Goal: Transaction & Acquisition: Purchase product/service

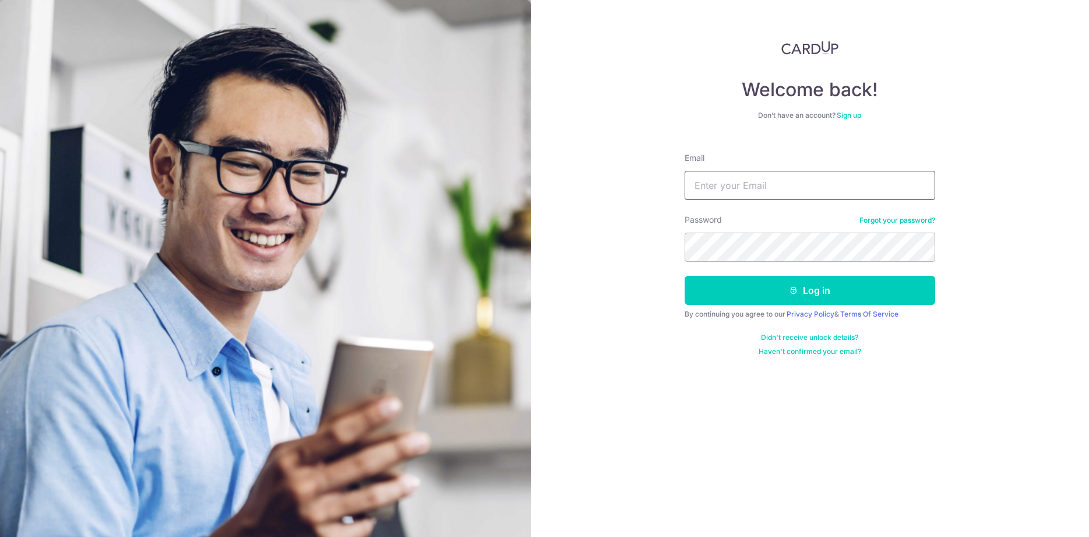
click at [779, 191] on input "Email" at bounding box center [810, 185] width 251 height 29
type input "xiao_desheng@yahoo.com.sg"
click at [685, 276] on button "Log in" at bounding box center [810, 290] width 251 height 29
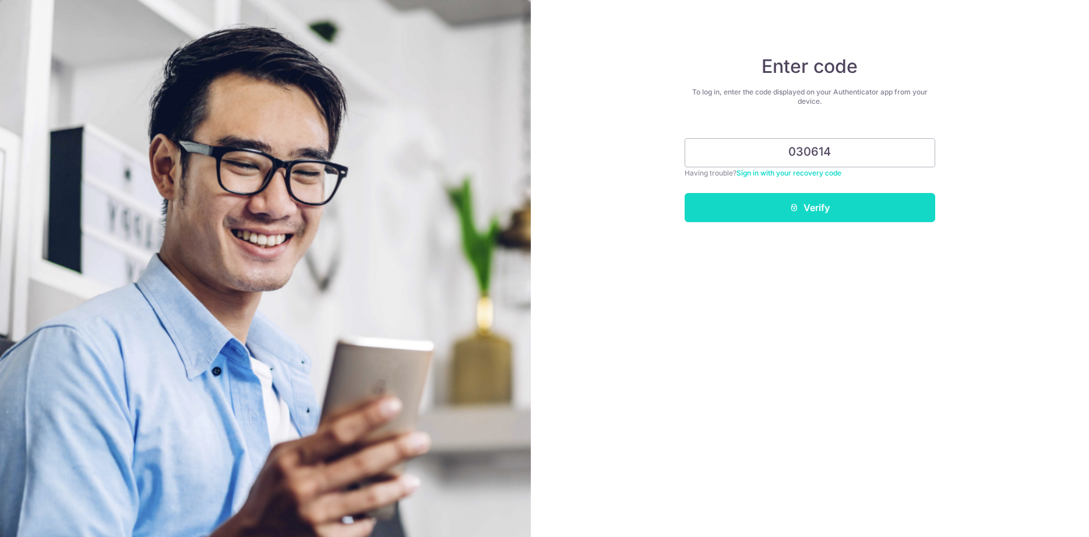
type input "030614"
click at [888, 214] on button "Verify" at bounding box center [810, 207] width 251 height 29
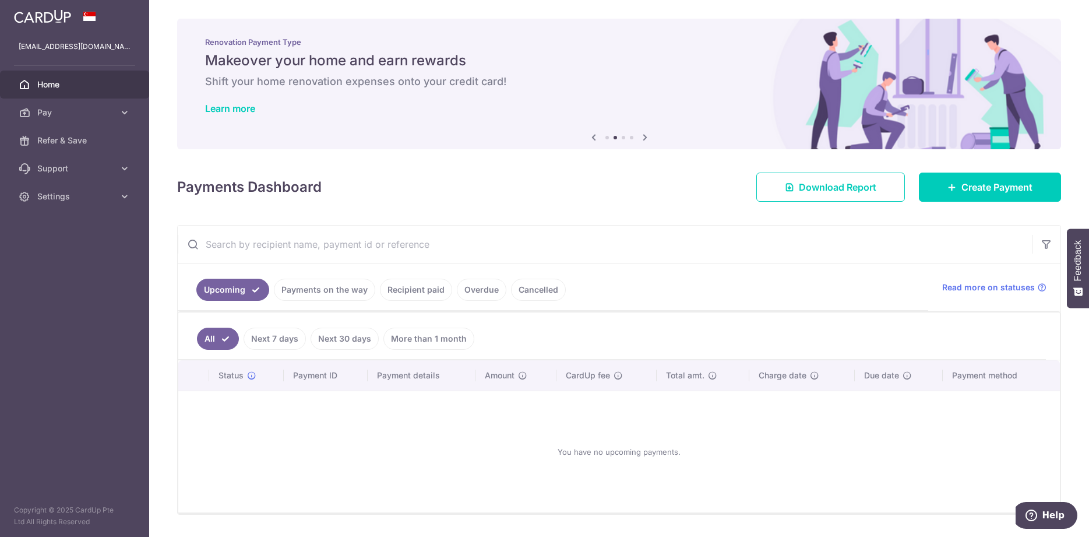
click at [1000, 202] on div "× Pause Schedule Pause all future payments in this series Pause just this one p…" at bounding box center [619, 268] width 940 height 537
drag, startPoint x: 975, startPoint y: 187, endPoint x: 796, endPoint y: 235, distance: 184.8
click at [973, 187] on span "Create Payment" at bounding box center [997, 187] width 71 height 14
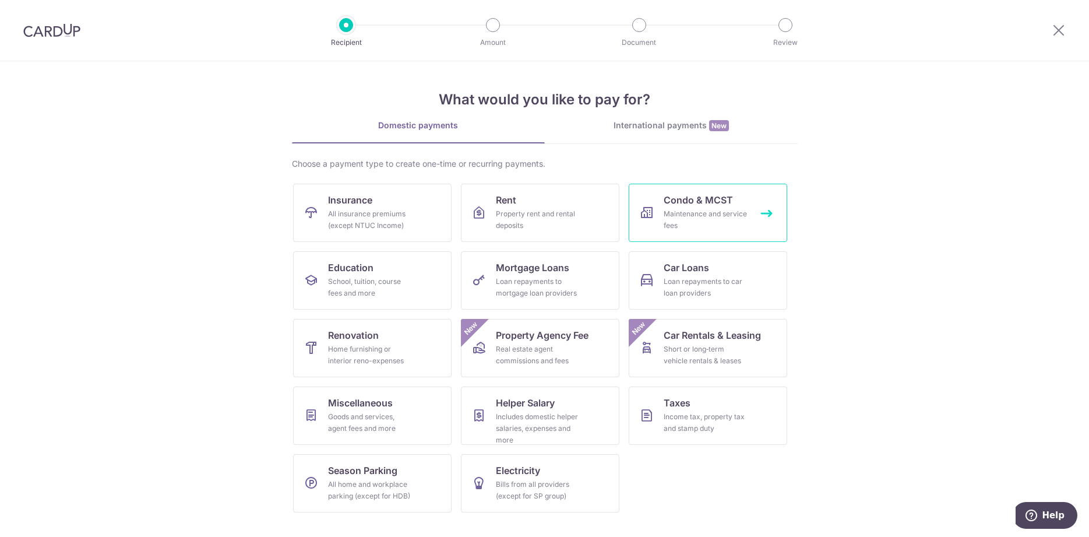
drag, startPoint x: 680, startPoint y: 201, endPoint x: 718, endPoint y: 221, distance: 42.8
click at [681, 201] on span "Condo & MCST" at bounding box center [698, 200] width 69 height 14
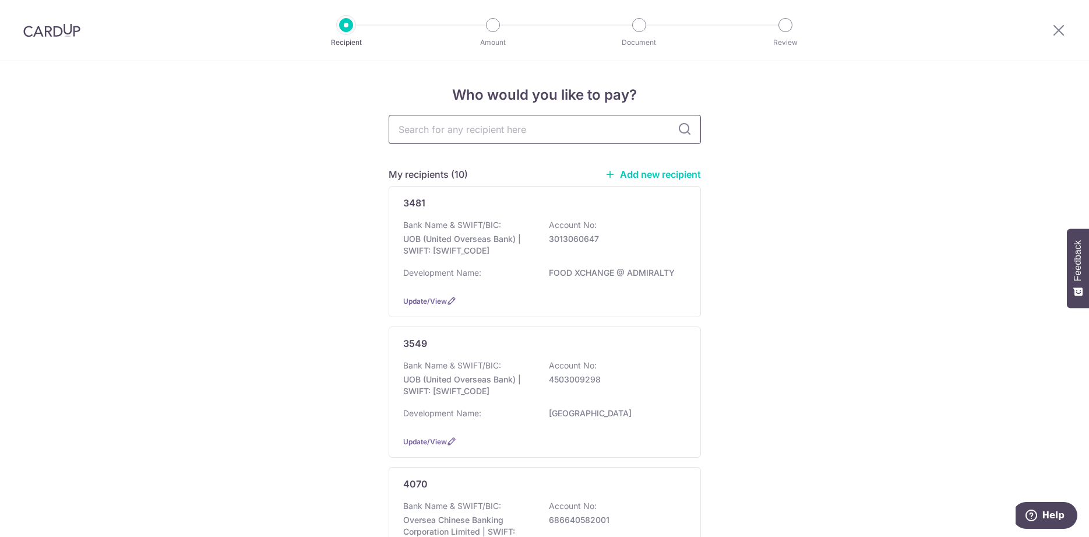
click at [561, 131] on input "text" at bounding box center [545, 129] width 312 height 29
type input "water"
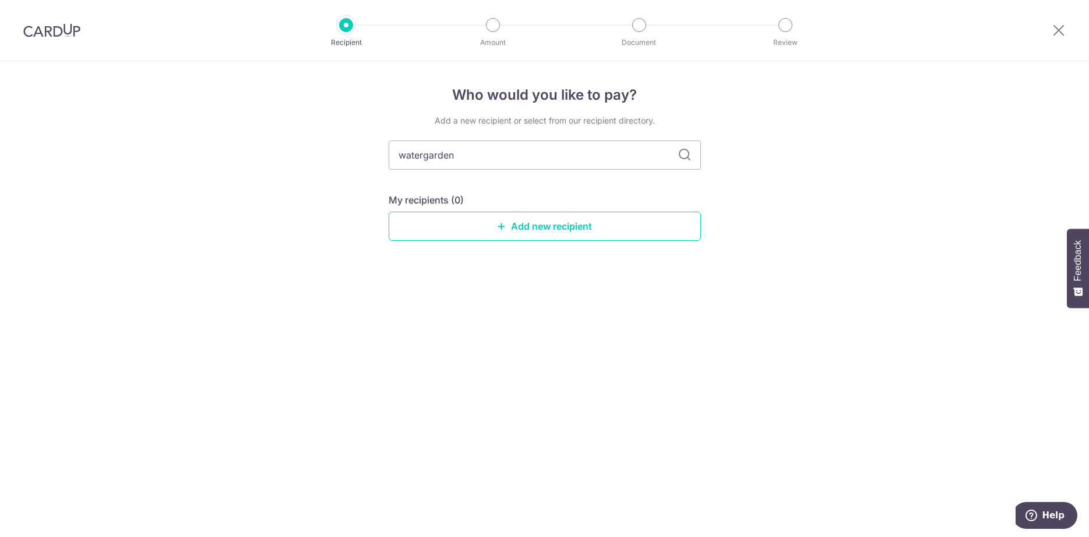
type input "watergardens"
type input "w"
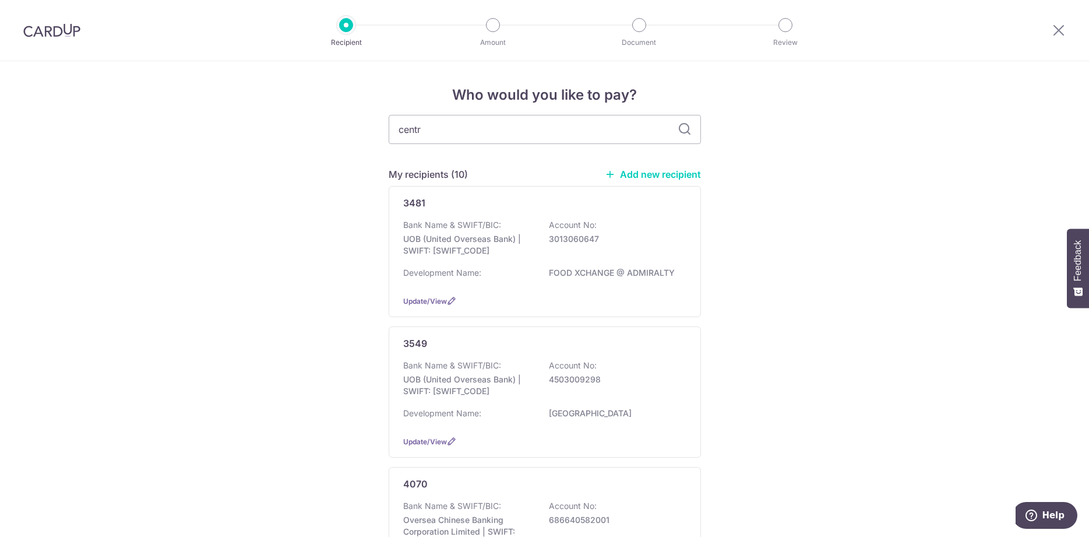
type input "centro"
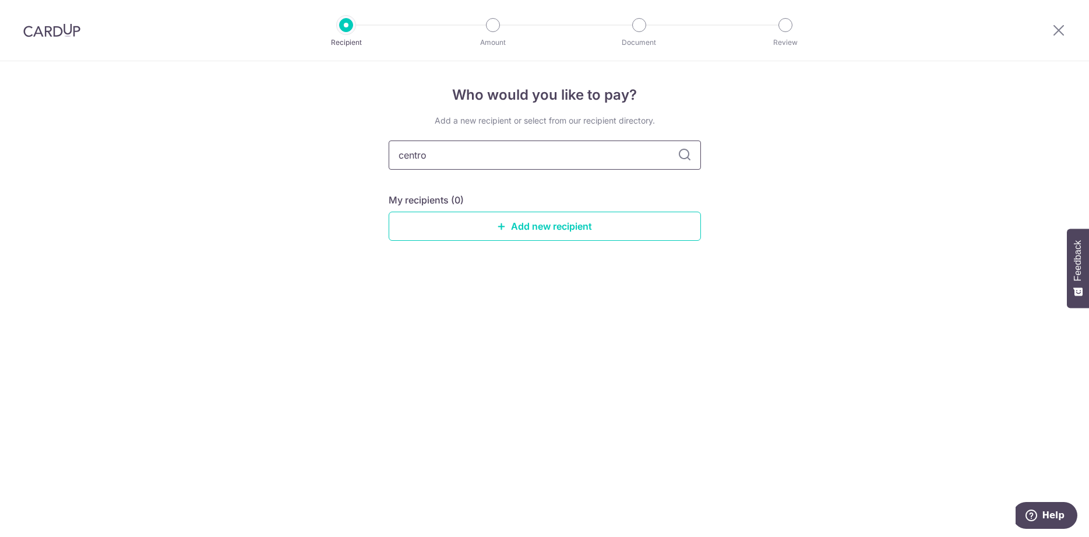
click at [599, 163] on input "centro" at bounding box center [545, 154] width 312 height 29
type input "c"
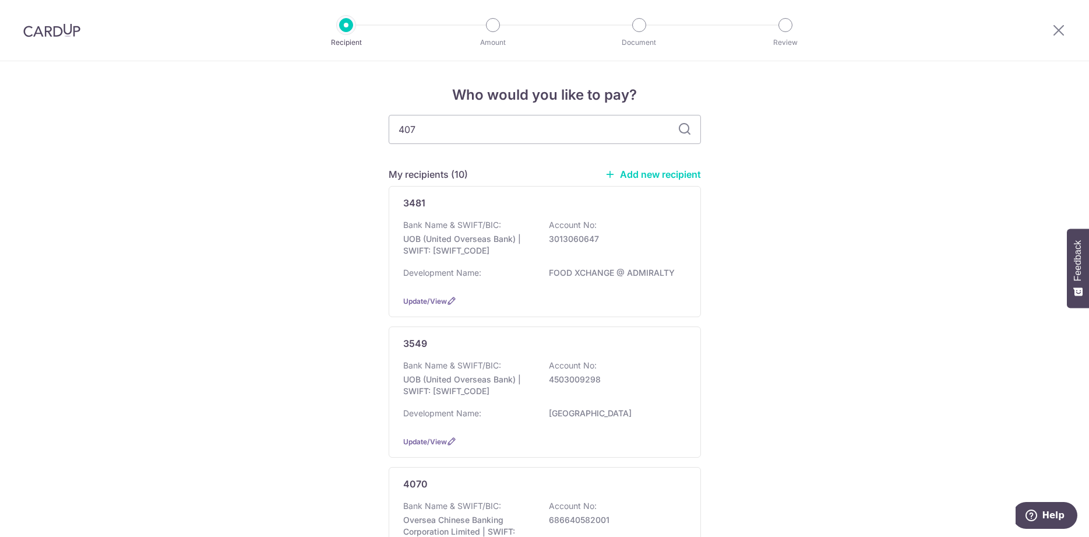
type input "4070"
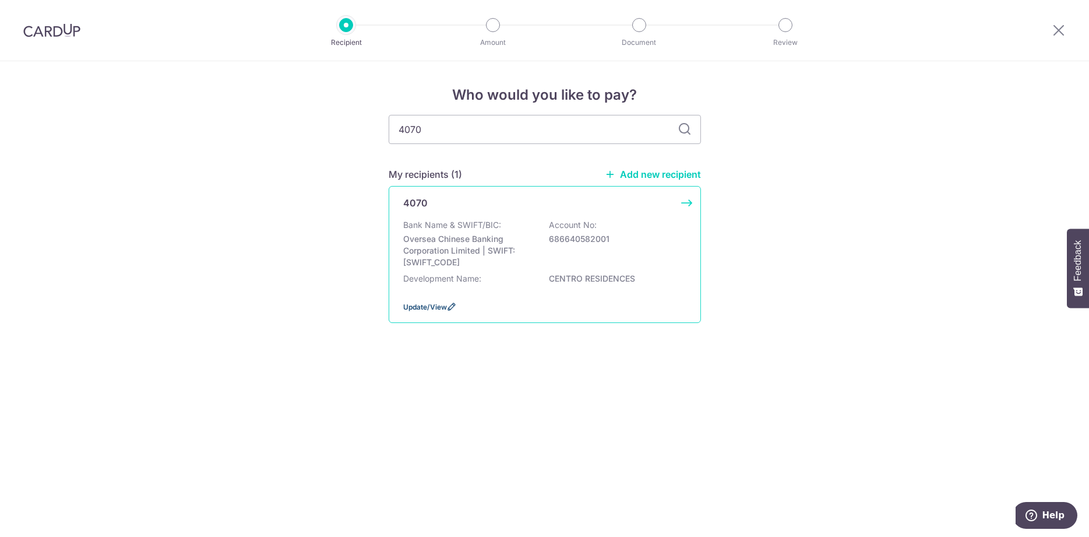
click at [425, 311] on span "Update/View" at bounding box center [425, 307] width 44 height 9
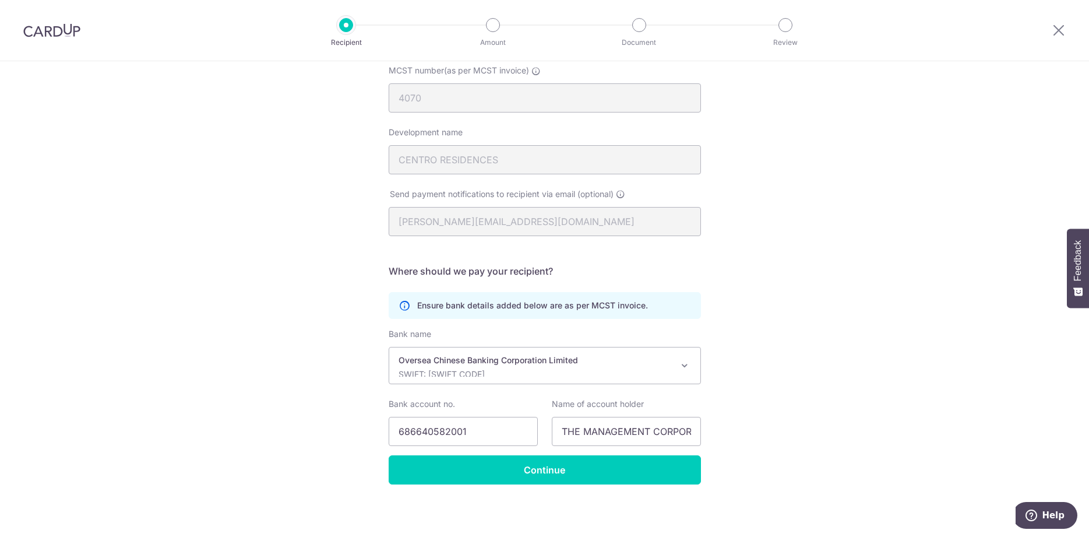
scroll to position [125, 0]
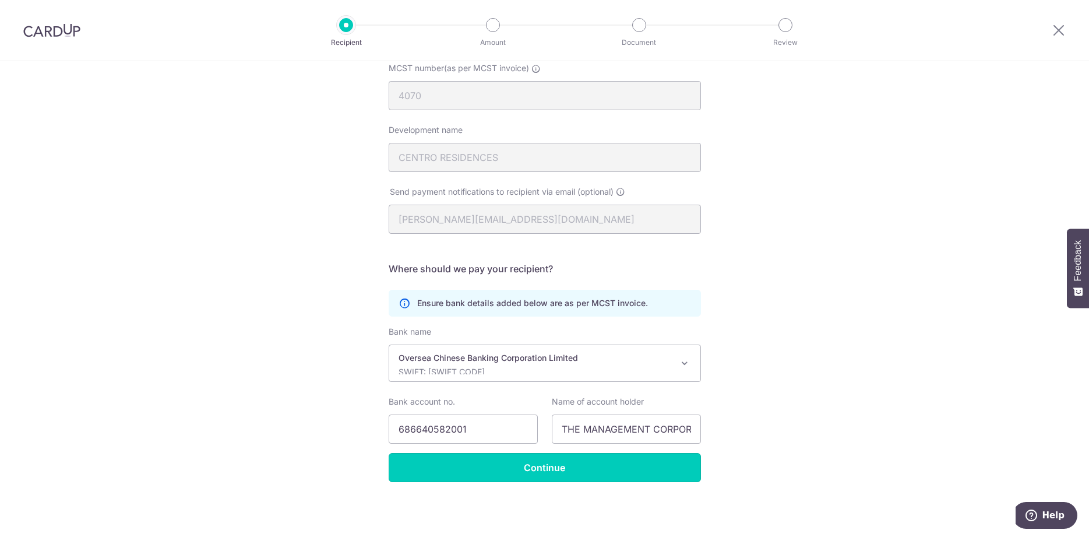
drag, startPoint x: 653, startPoint y: 469, endPoint x: 745, endPoint y: 446, distance: 94.7
click at [653, 469] on input "Continue" at bounding box center [545, 467] width 312 height 29
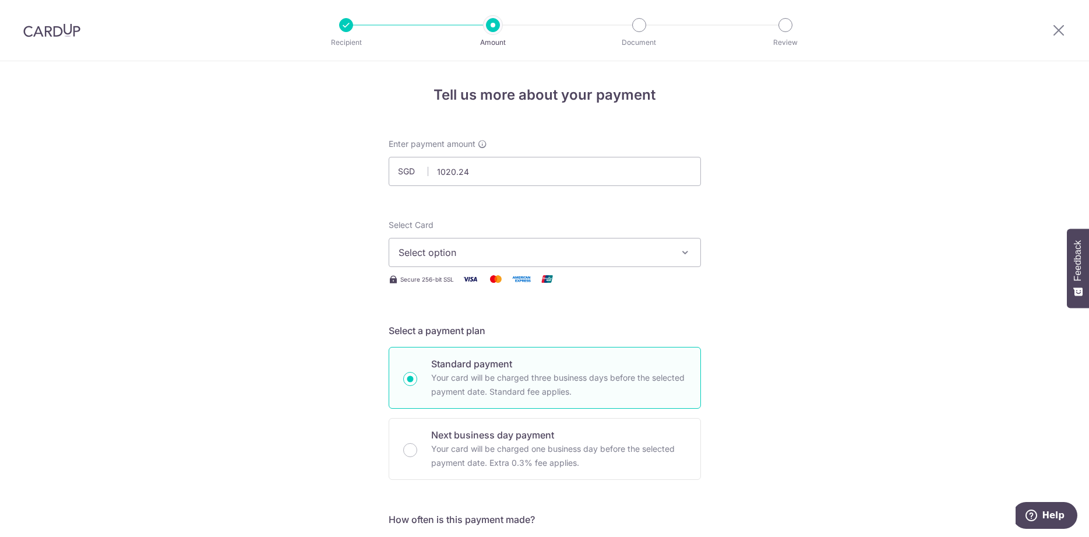
type input "1,020.24"
click at [520, 258] on span "Select option" at bounding box center [535, 252] width 272 height 14
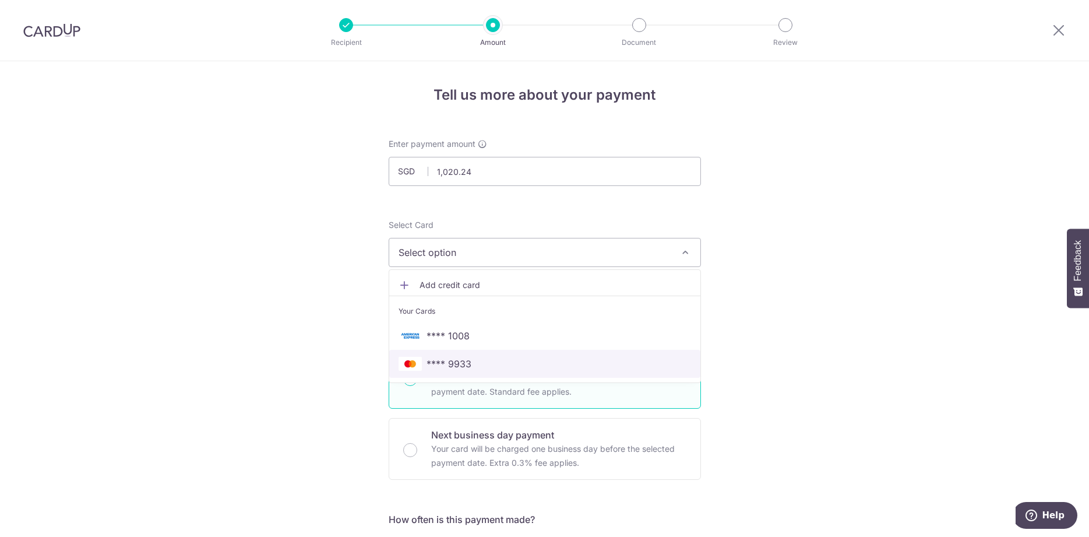
click at [496, 359] on span "**** 9933" at bounding box center [545, 364] width 293 height 14
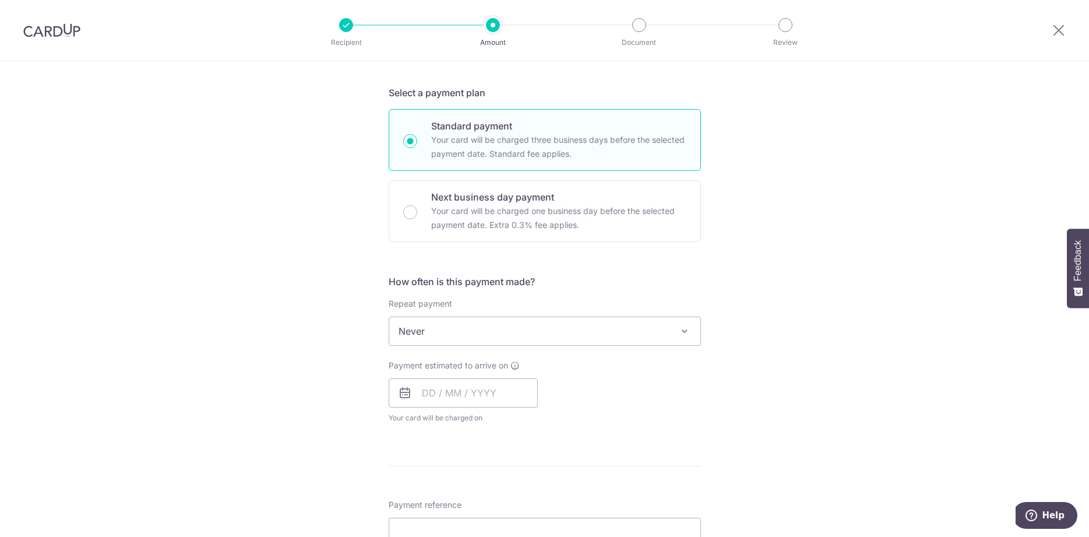
scroll to position [357, 0]
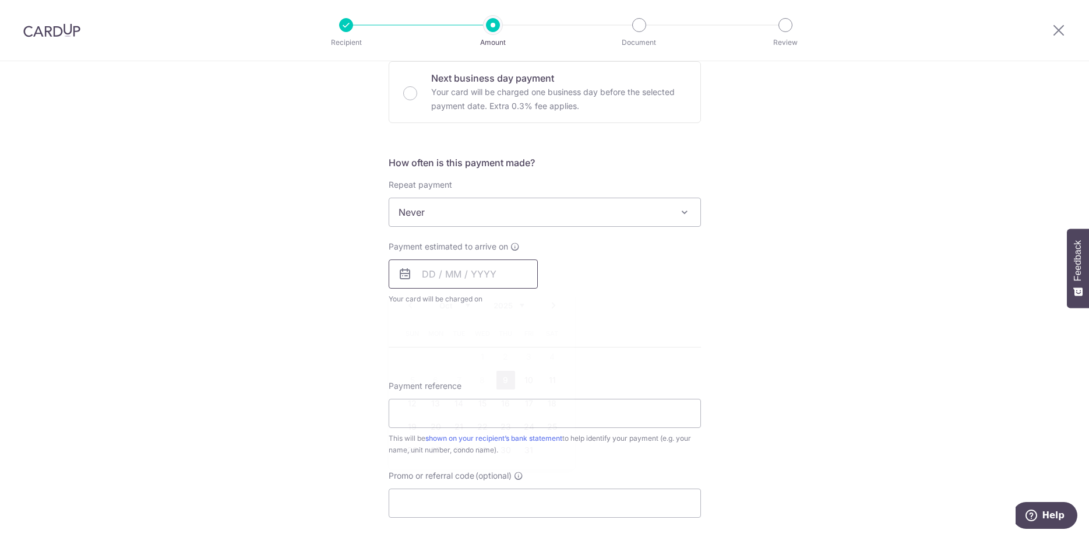
click at [504, 285] on input "text" at bounding box center [463, 273] width 149 height 29
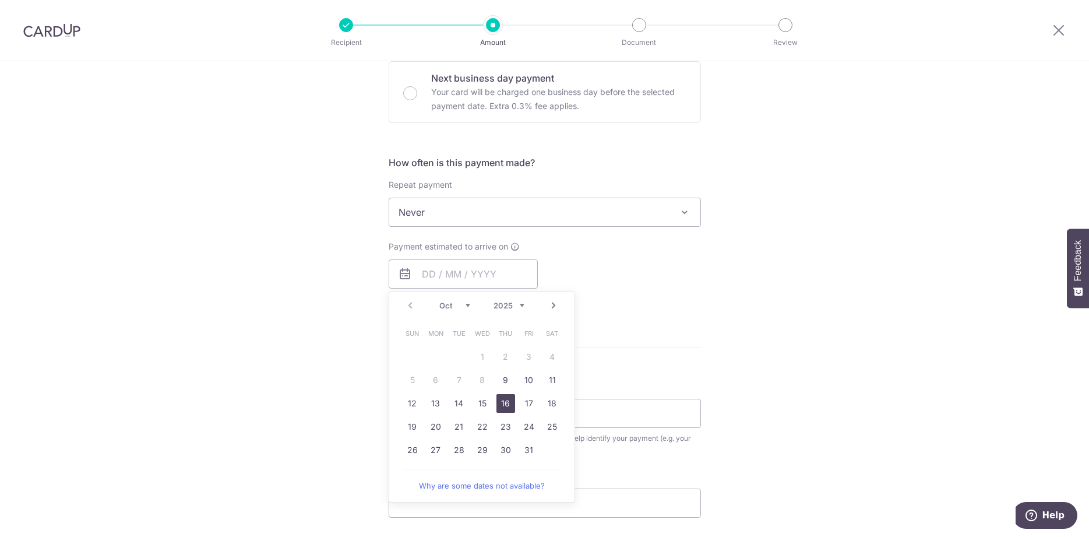
click at [506, 408] on link "16" at bounding box center [506, 403] width 19 height 19
type input "[DATE]"
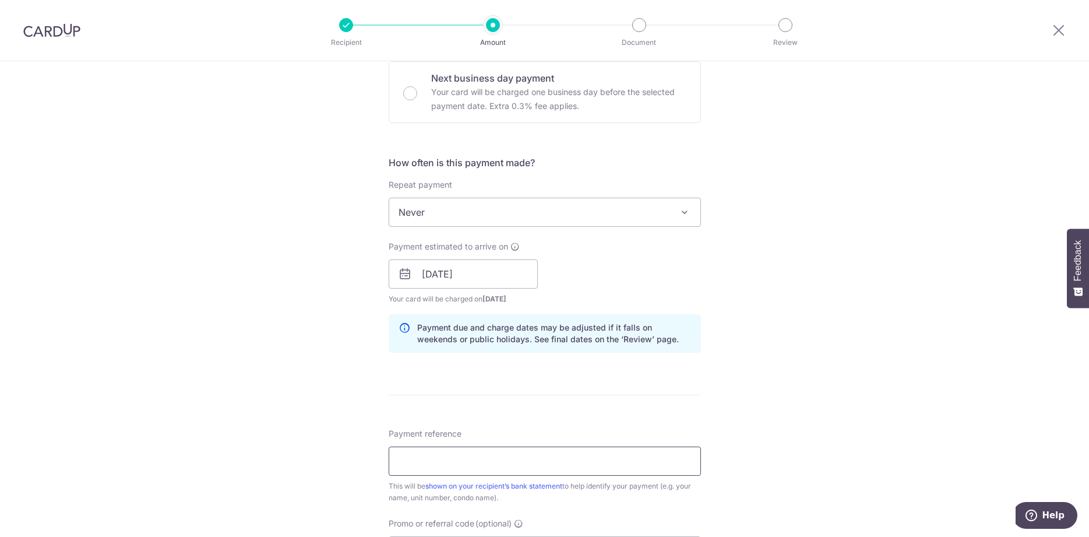
click at [550, 458] on input "Payment reference" at bounding box center [545, 460] width 312 height 29
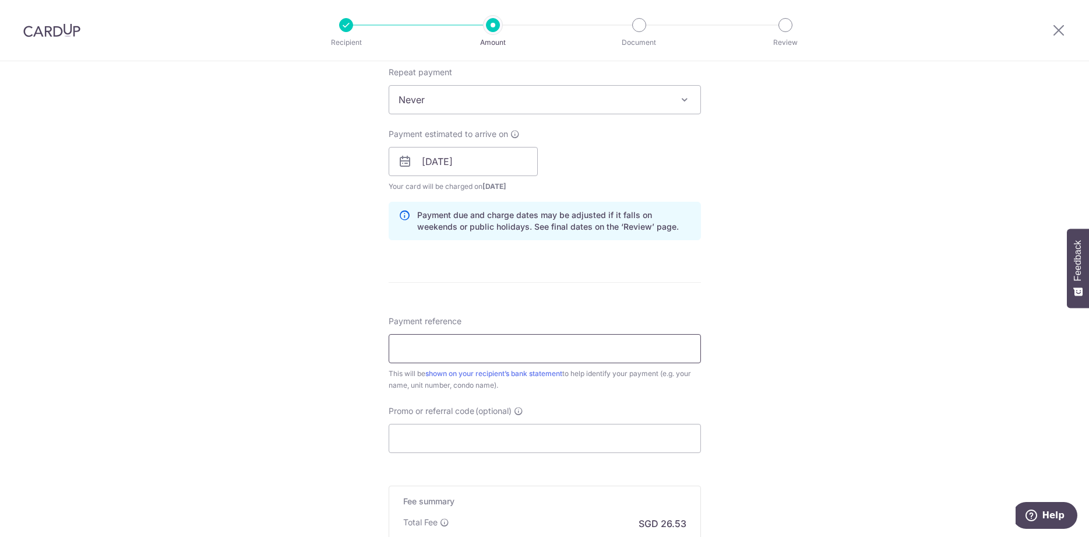
scroll to position [476, 0]
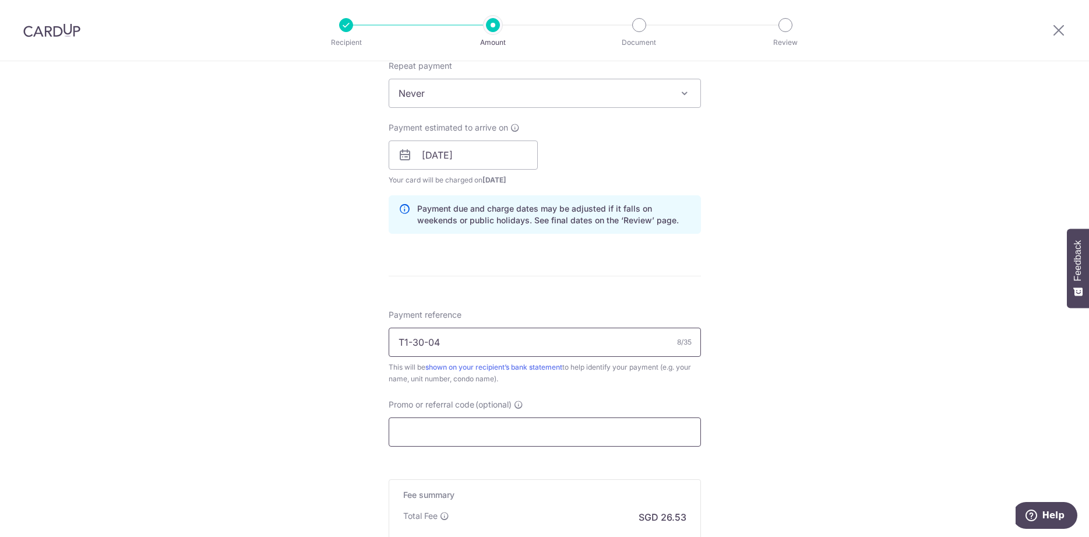
type input "T1-30-04"
click at [547, 439] on input "Promo or referral code (optional)" at bounding box center [545, 431] width 312 height 29
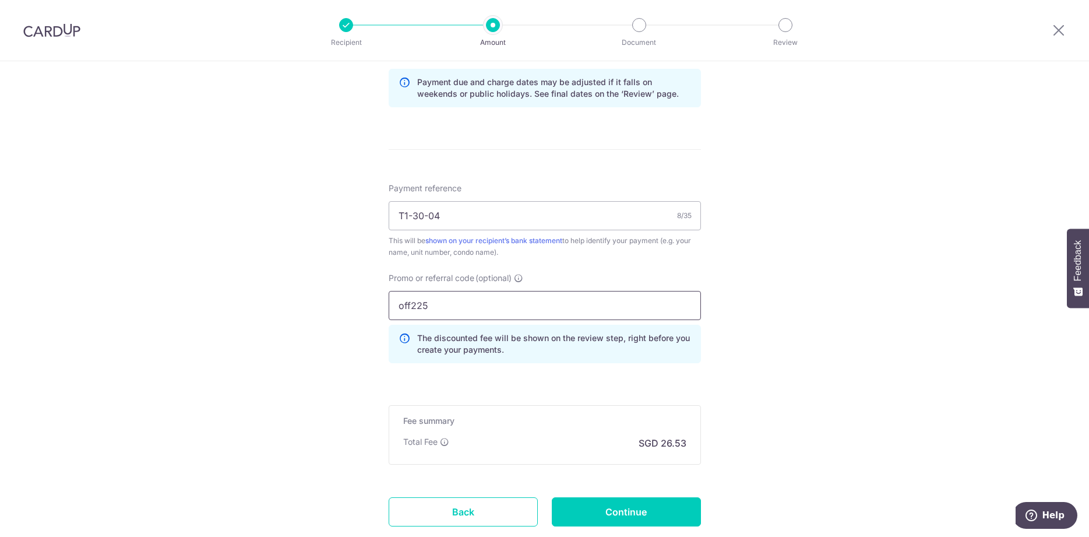
scroll to position [679, 0]
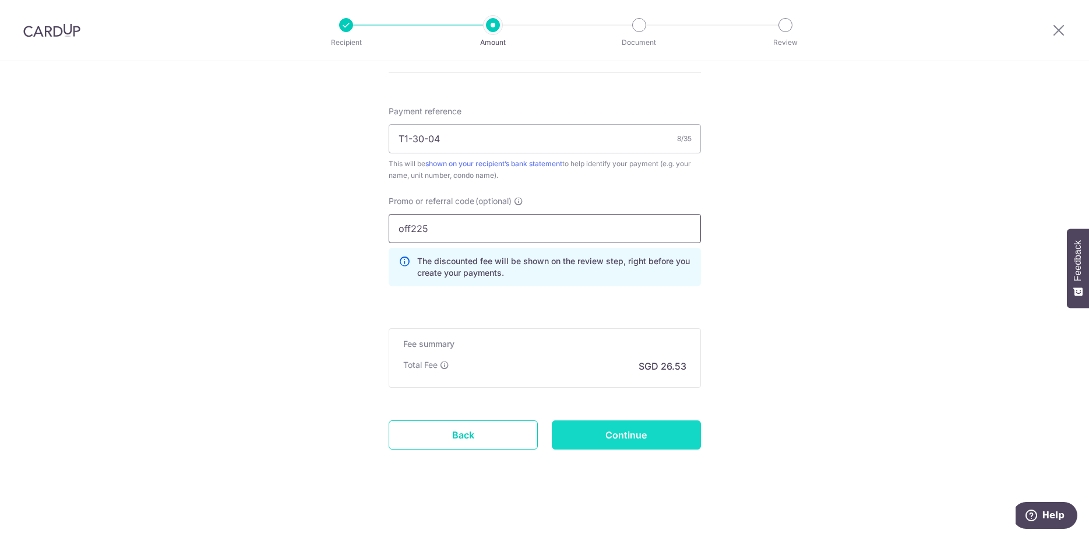
type input "off225"
drag, startPoint x: 676, startPoint y: 442, endPoint x: 818, endPoint y: 445, distance: 142.3
click at [676, 442] on input "Continue" at bounding box center [626, 434] width 149 height 29
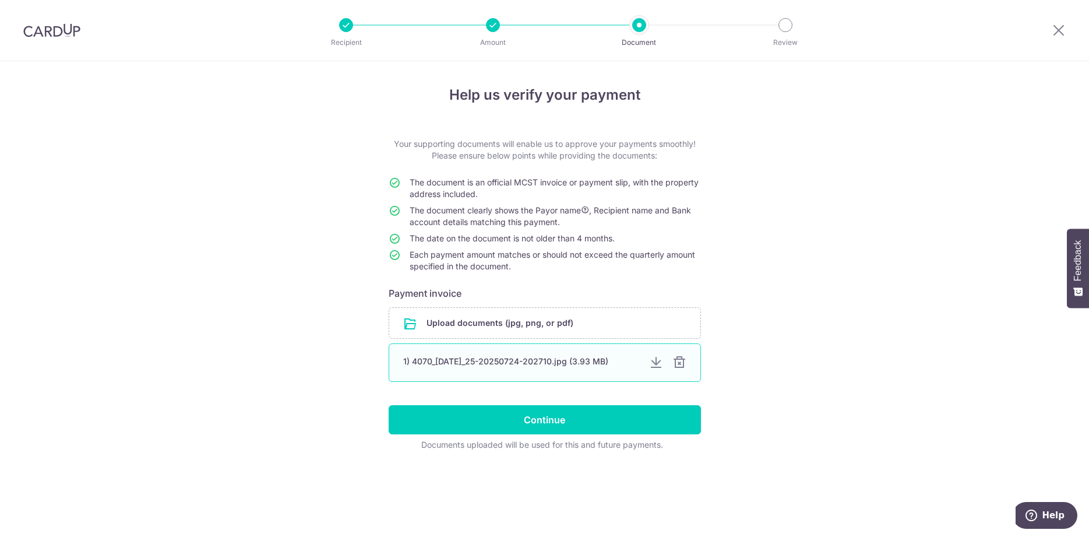
click at [681, 364] on div at bounding box center [680, 363] width 14 height 14
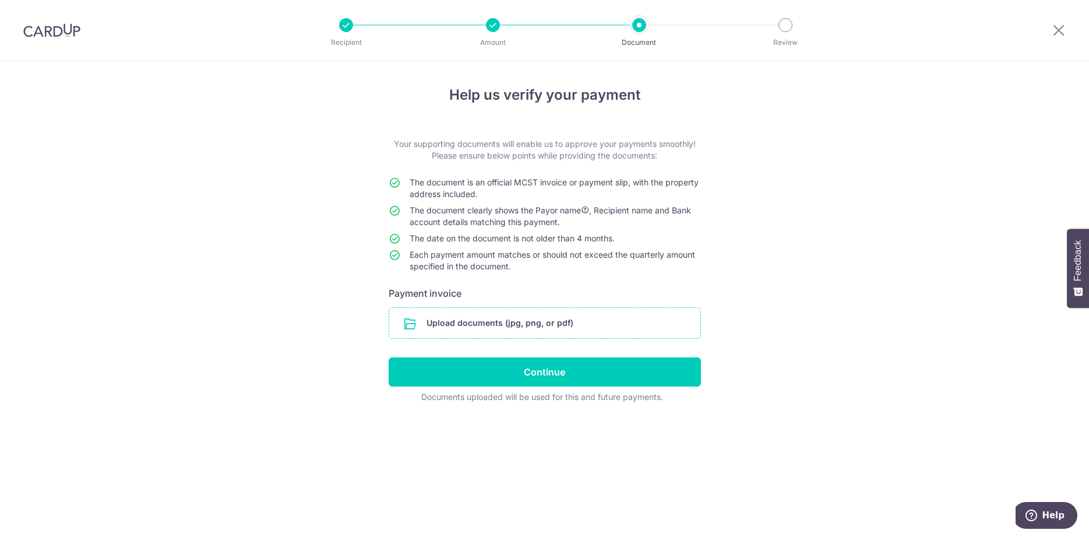
click at [619, 330] on input "file" at bounding box center [544, 323] width 311 height 30
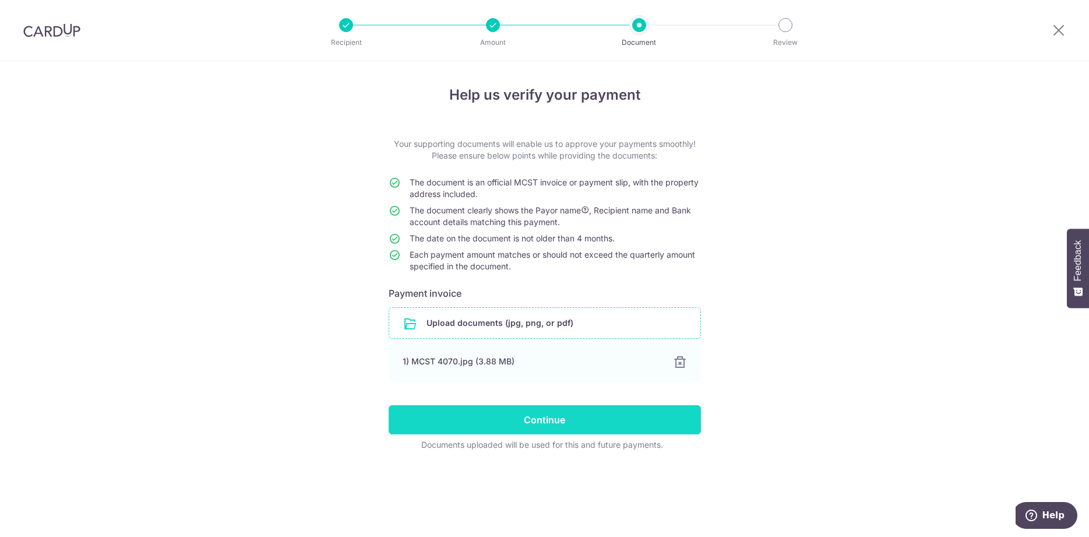
click at [614, 421] on input "Continue" at bounding box center [545, 419] width 312 height 29
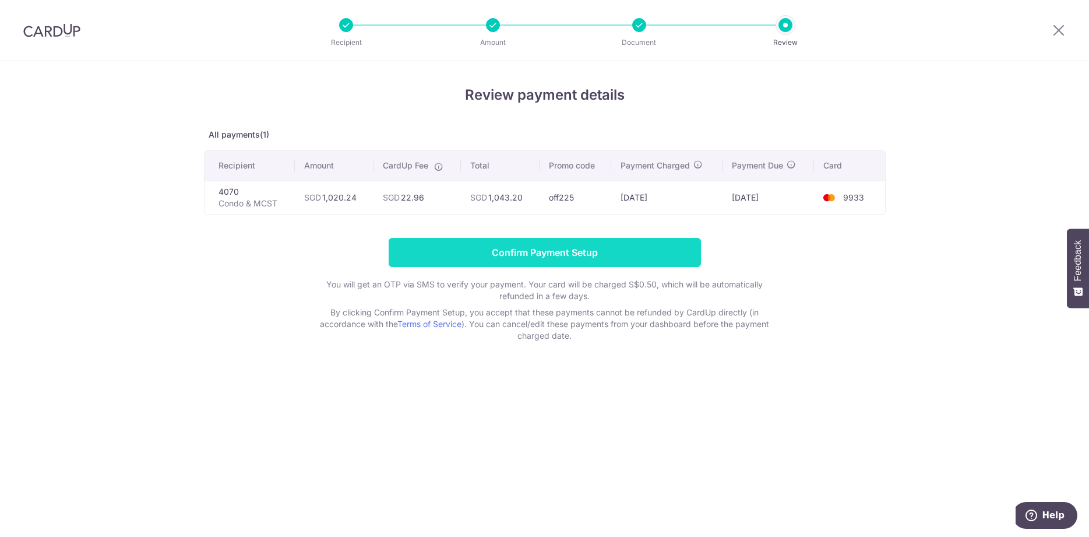
click at [638, 256] on input "Confirm Payment Setup" at bounding box center [545, 252] width 312 height 29
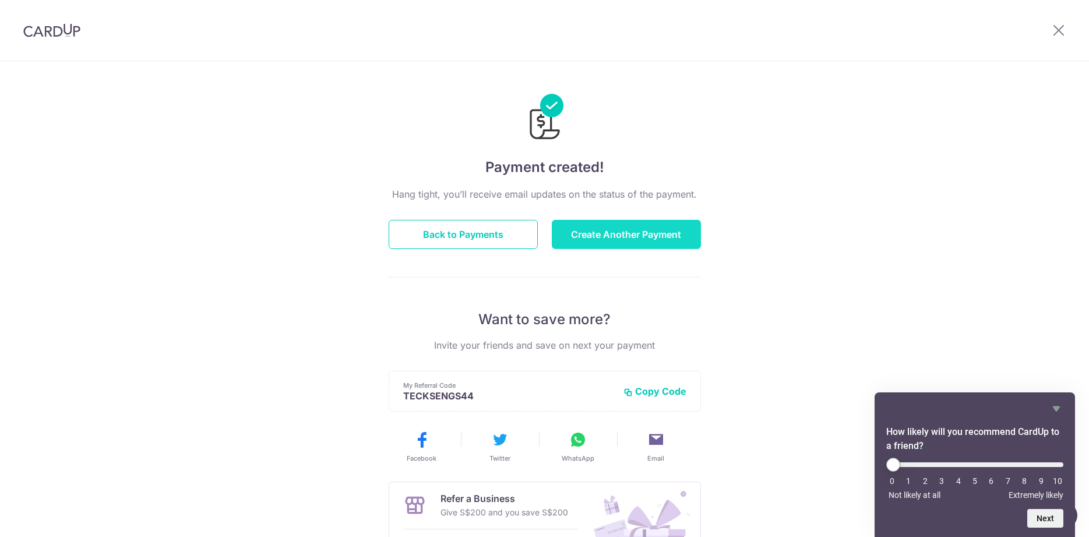
click at [676, 245] on button "Create Another Payment" at bounding box center [626, 234] width 149 height 29
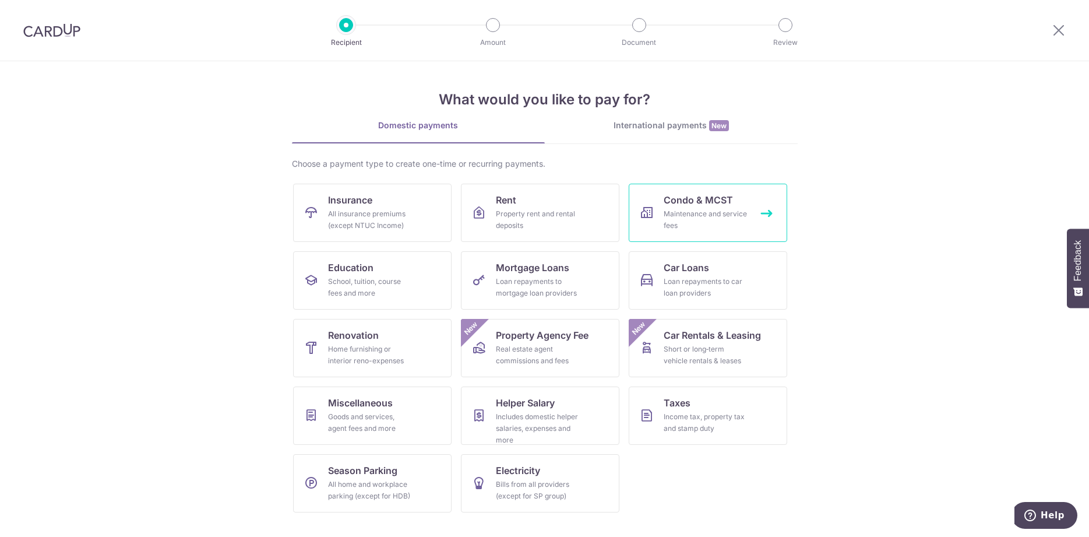
click at [686, 214] on div "Maintenance and service fees" at bounding box center [706, 219] width 84 height 23
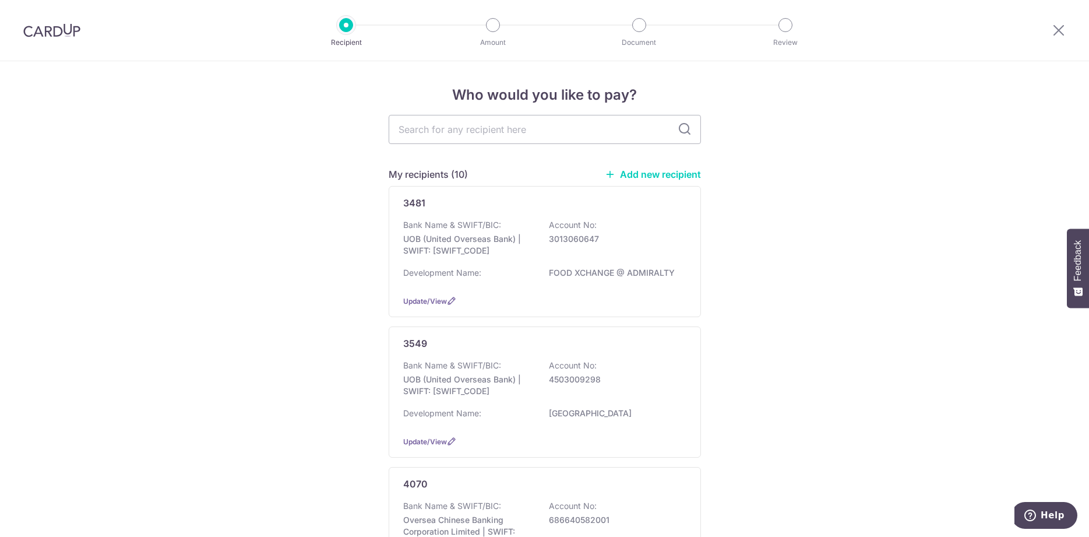
click at [663, 173] on link "Add new recipient" at bounding box center [653, 174] width 96 height 12
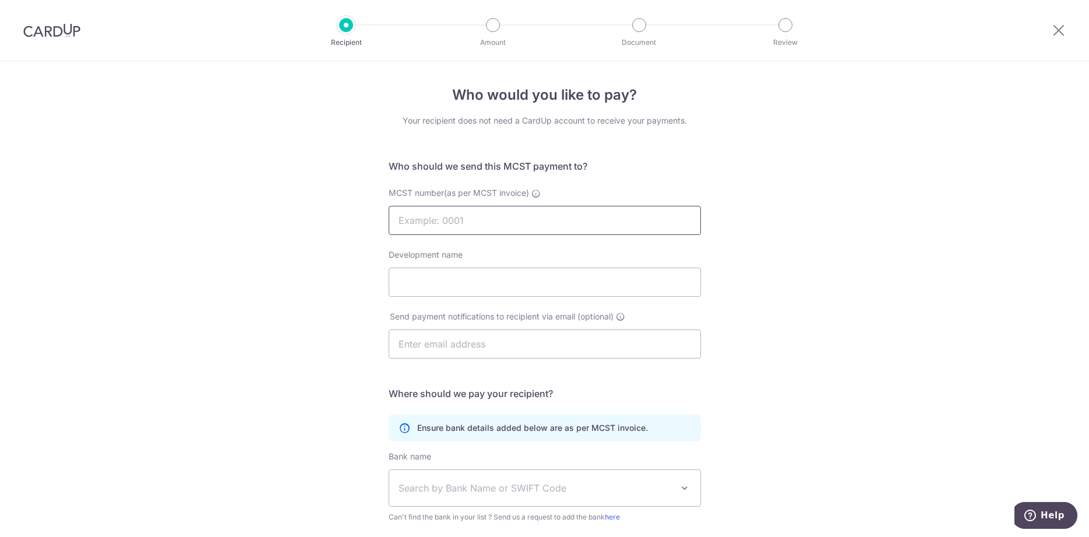
click at [553, 218] on input "MCST number(as per MCST invoice)" at bounding box center [545, 220] width 312 height 29
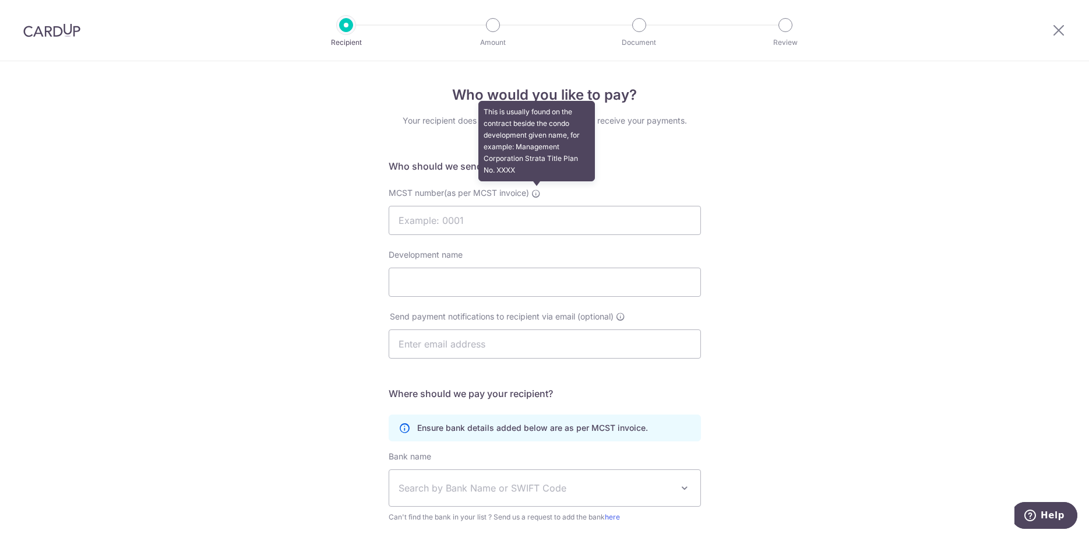
click at [537, 195] on icon at bounding box center [536, 193] width 9 height 9
click at [537, 206] on input "MCST number(as per MCST invoice) This is usually found on the contract beside t…" at bounding box center [545, 220] width 312 height 29
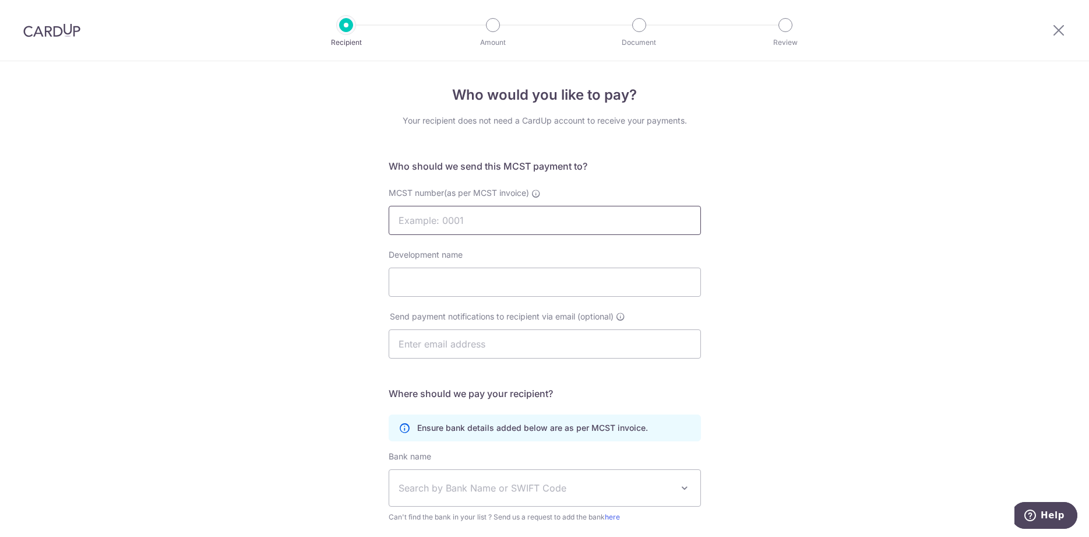
scroll to position [141, 0]
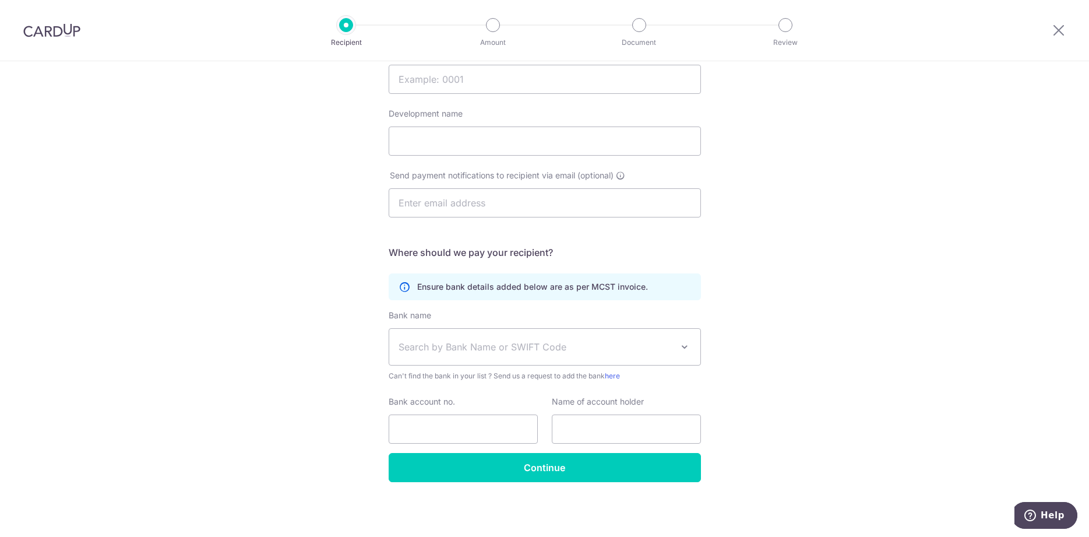
drag, startPoint x: 802, startPoint y: 321, endPoint x: 818, endPoint y: 276, distance: 47.6
click at [803, 321] on div "Who would you like to pay? Your recipient does not need a CardUp account to rec…" at bounding box center [544, 228] width 1089 height 617
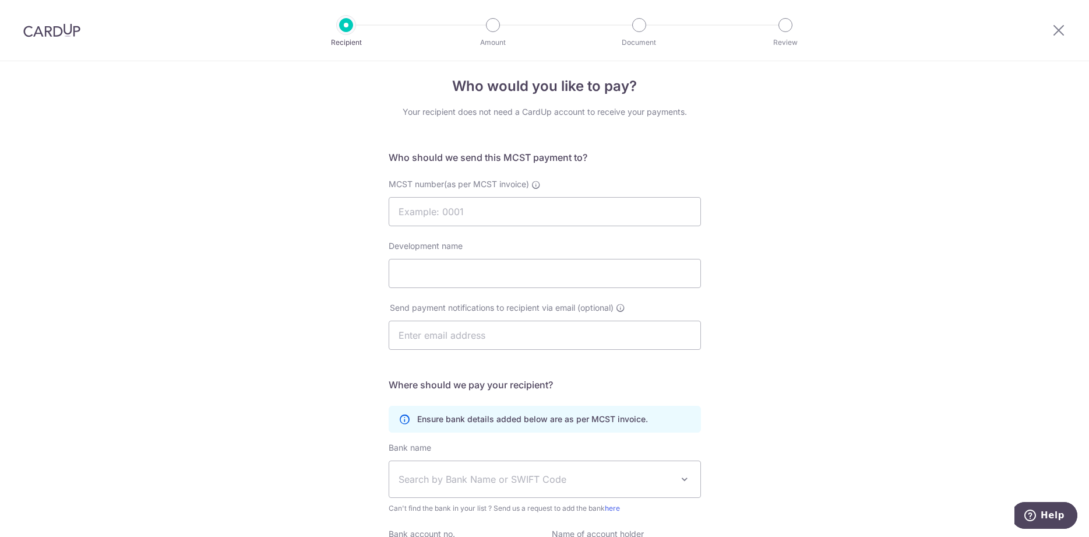
scroll to position [0, 0]
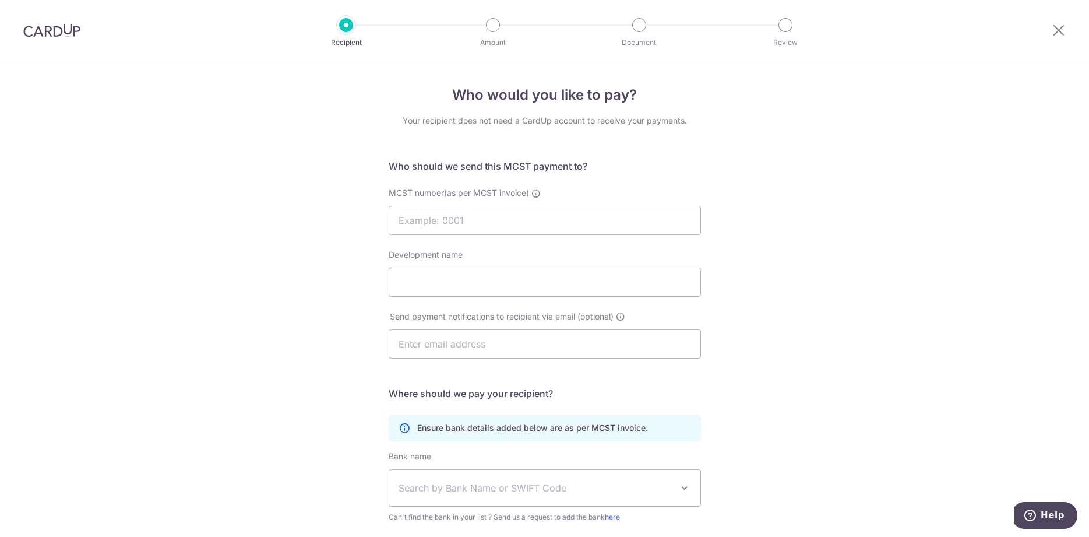
click at [1061, 37] on div at bounding box center [1059, 30] width 61 height 61
click at [1061, 35] on icon at bounding box center [1059, 30] width 14 height 15
